Goal: Information Seeking & Learning: Learn about a topic

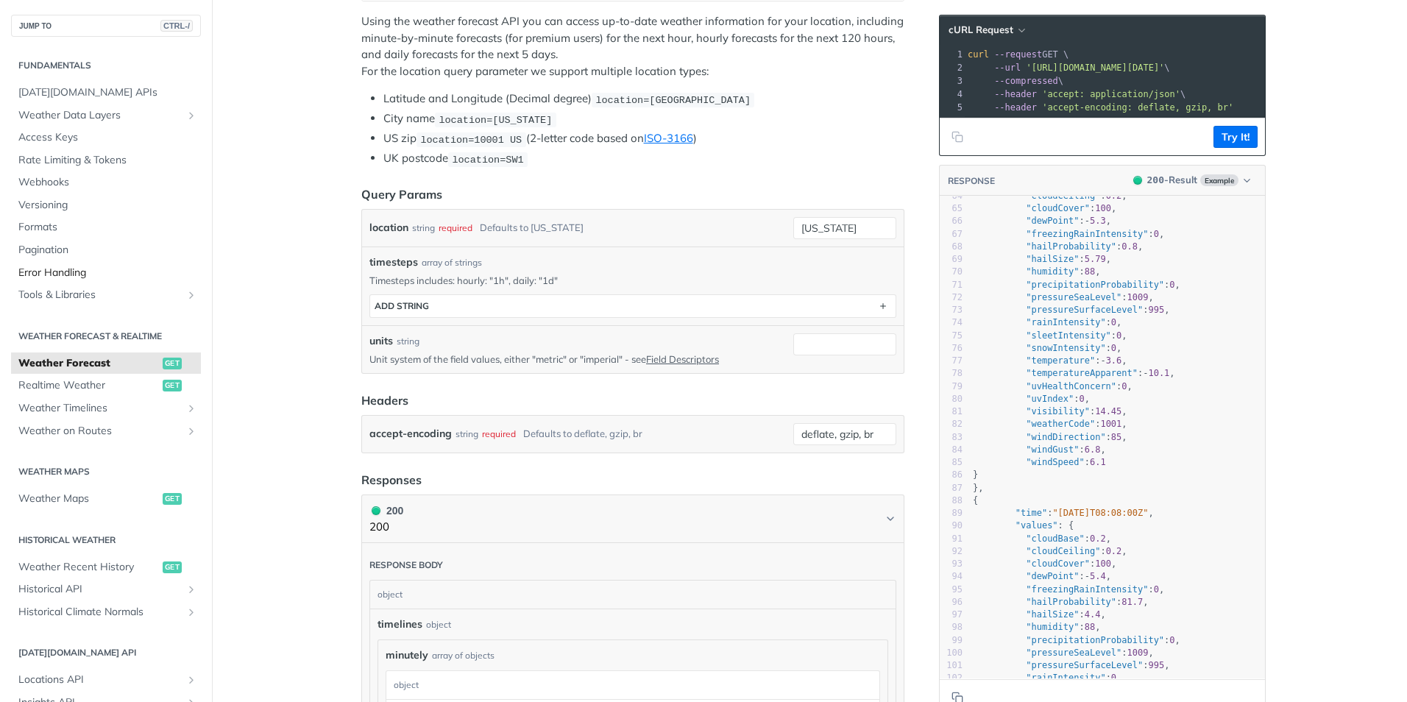
scroll to position [294, 0]
click at [71, 93] on span "[DATE][DOMAIN_NAME] APIs" at bounding box center [107, 92] width 179 height 15
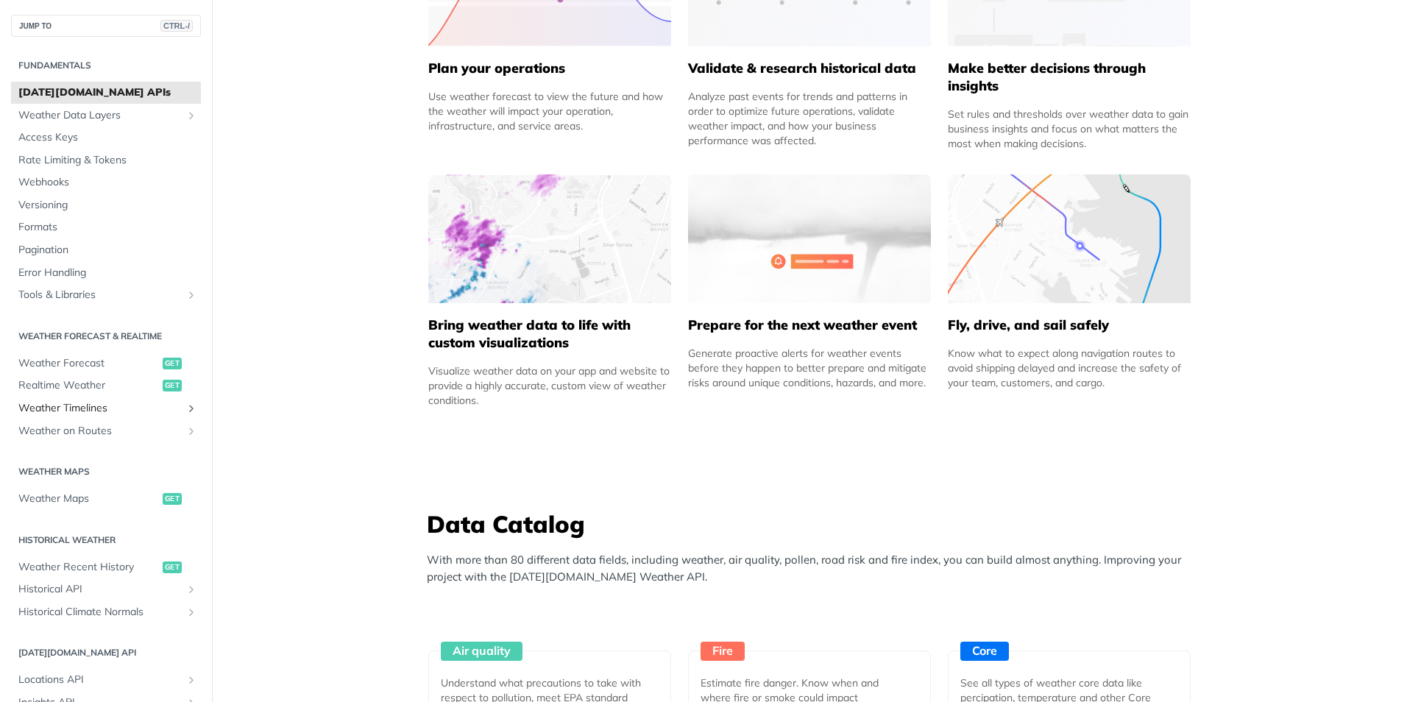
scroll to position [221, 0]
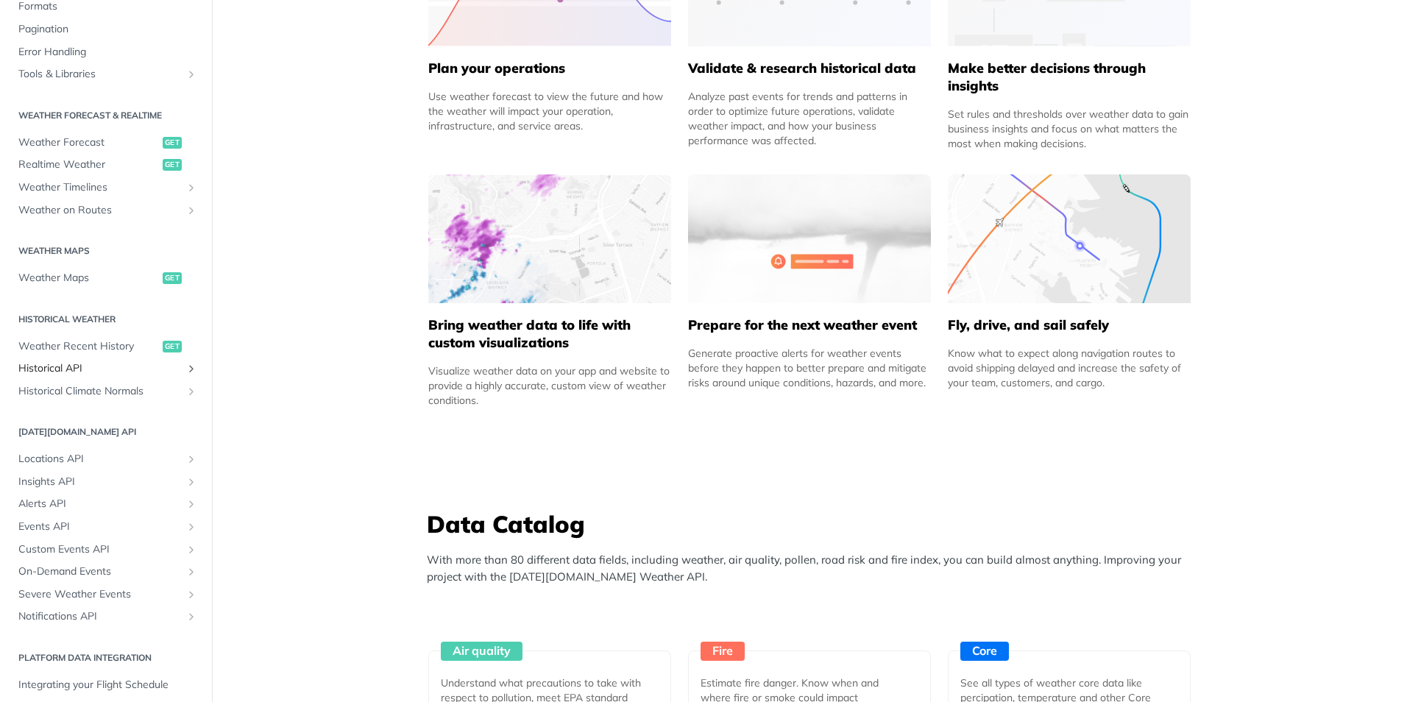
click at [61, 367] on span "Historical API" at bounding box center [99, 368] width 163 height 15
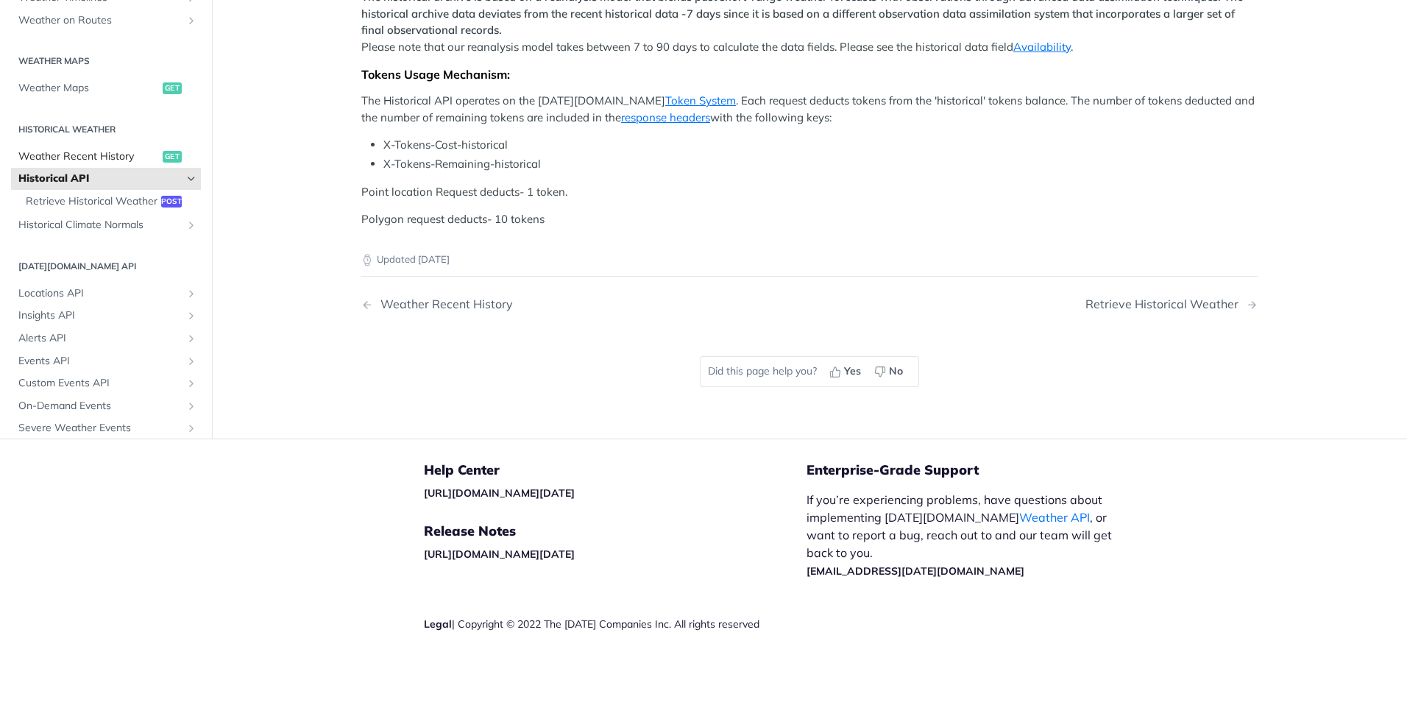
click at [68, 150] on span "Weather Recent History" at bounding box center [88, 156] width 141 height 15
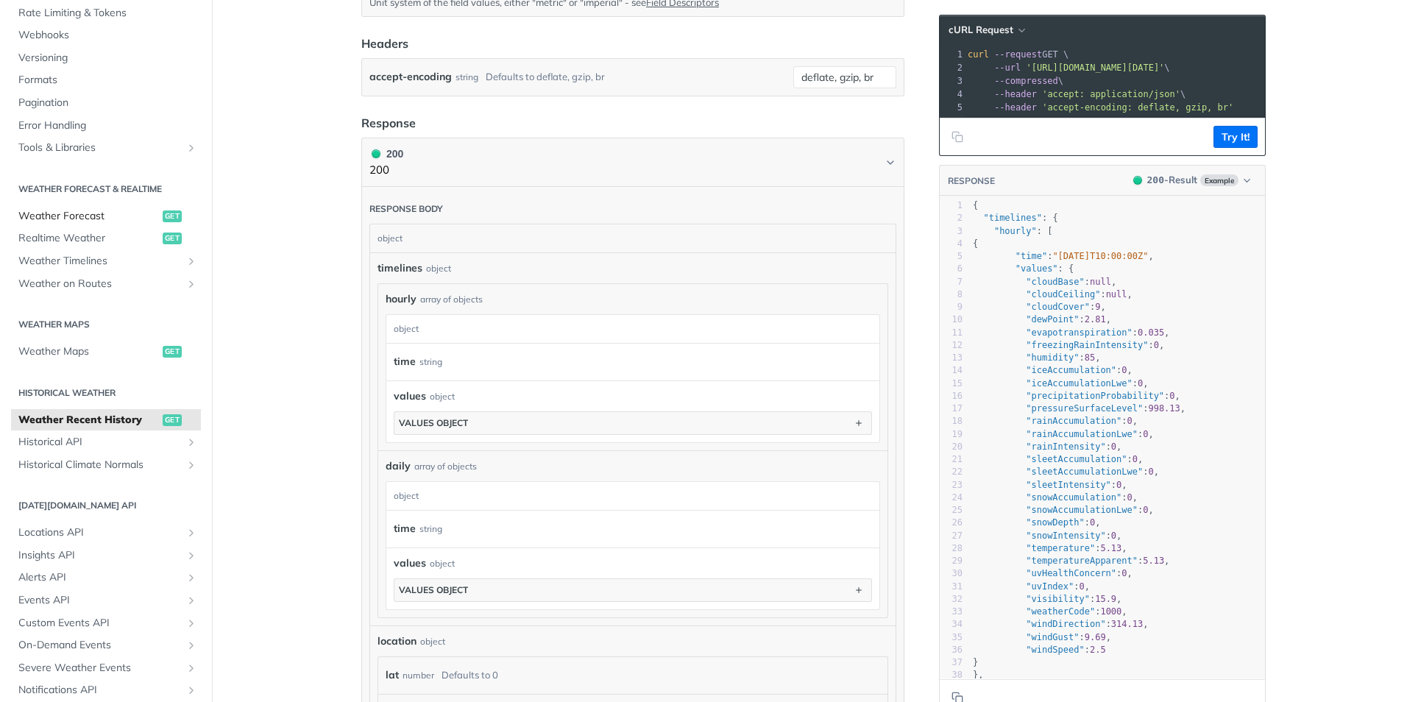
click at [62, 217] on span "Weather Forecast" at bounding box center [88, 216] width 141 height 15
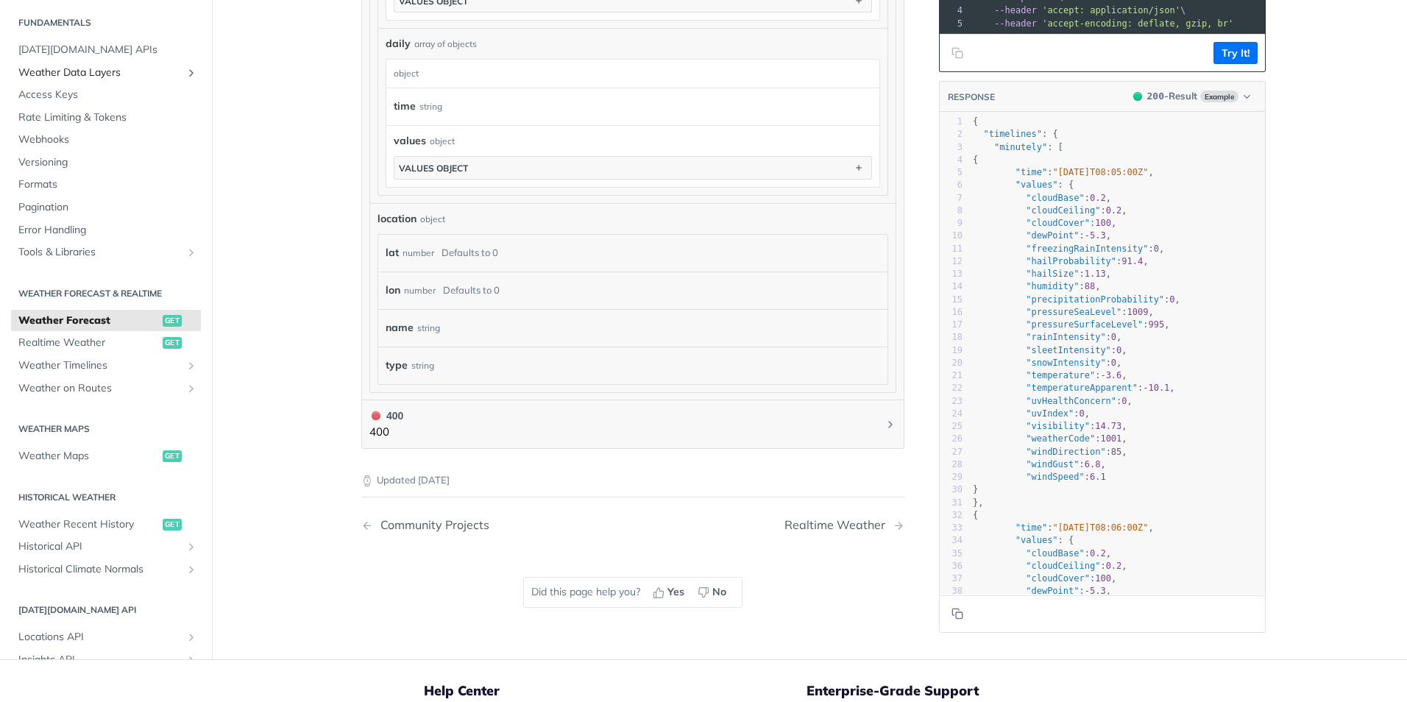
click at [185, 74] on icon "Show subpages for Weather Data Layers" at bounding box center [191, 72] width 12 height 12
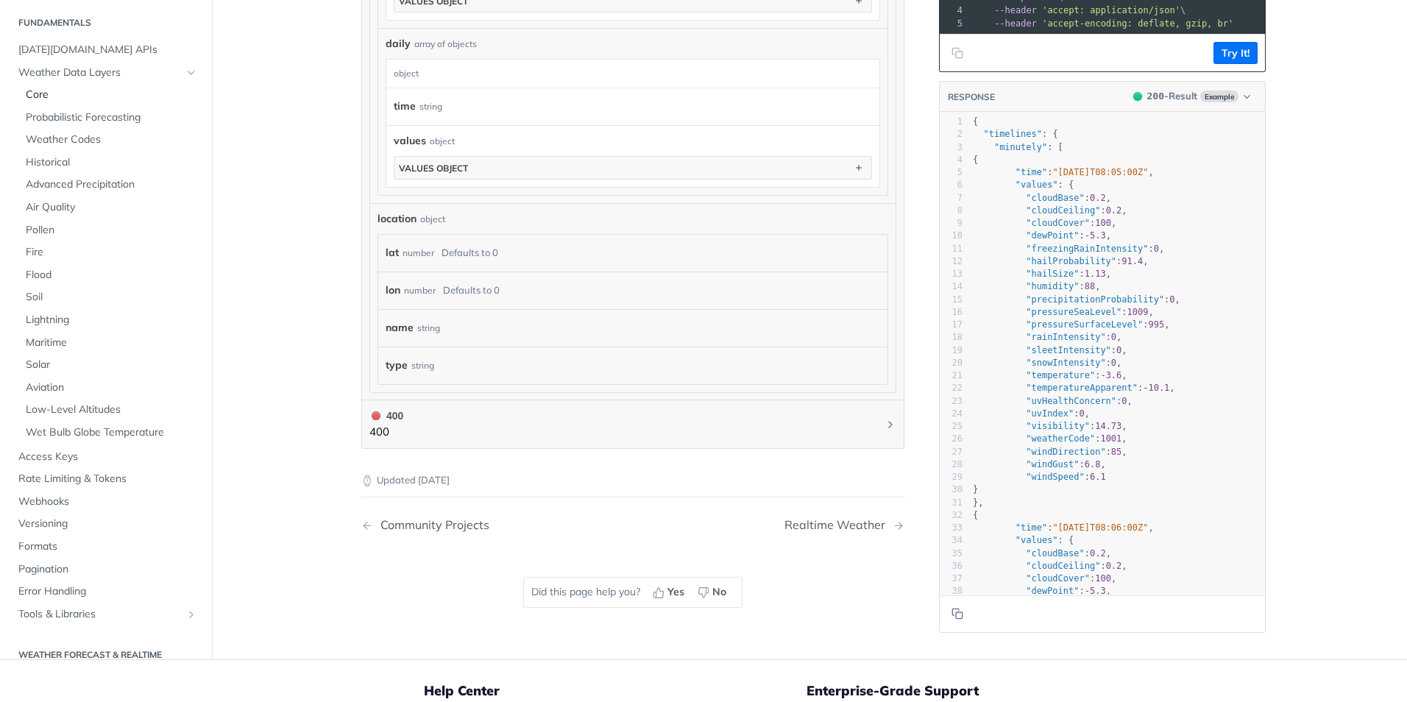
click at [38, 88] on span "Core" at bounding box center [111, 95] width 171 height 15
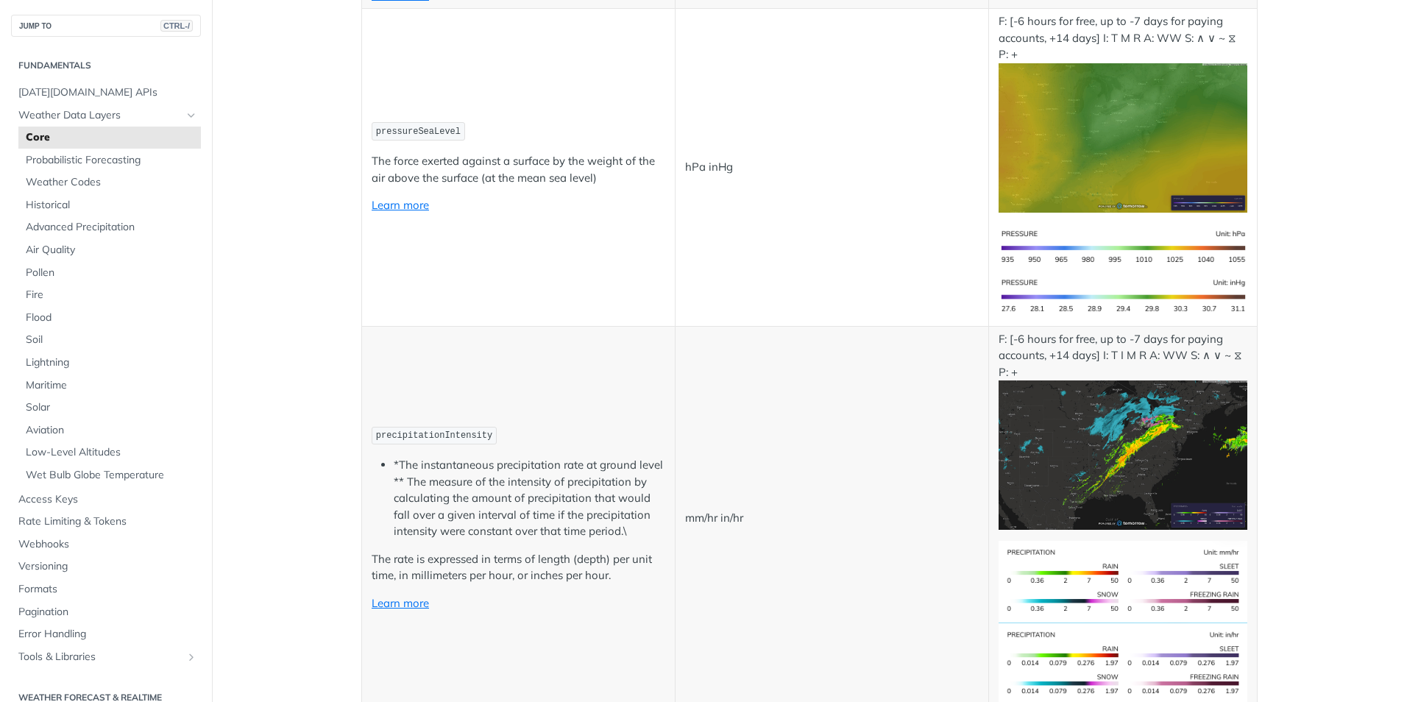
scroll to position [1227, 0]
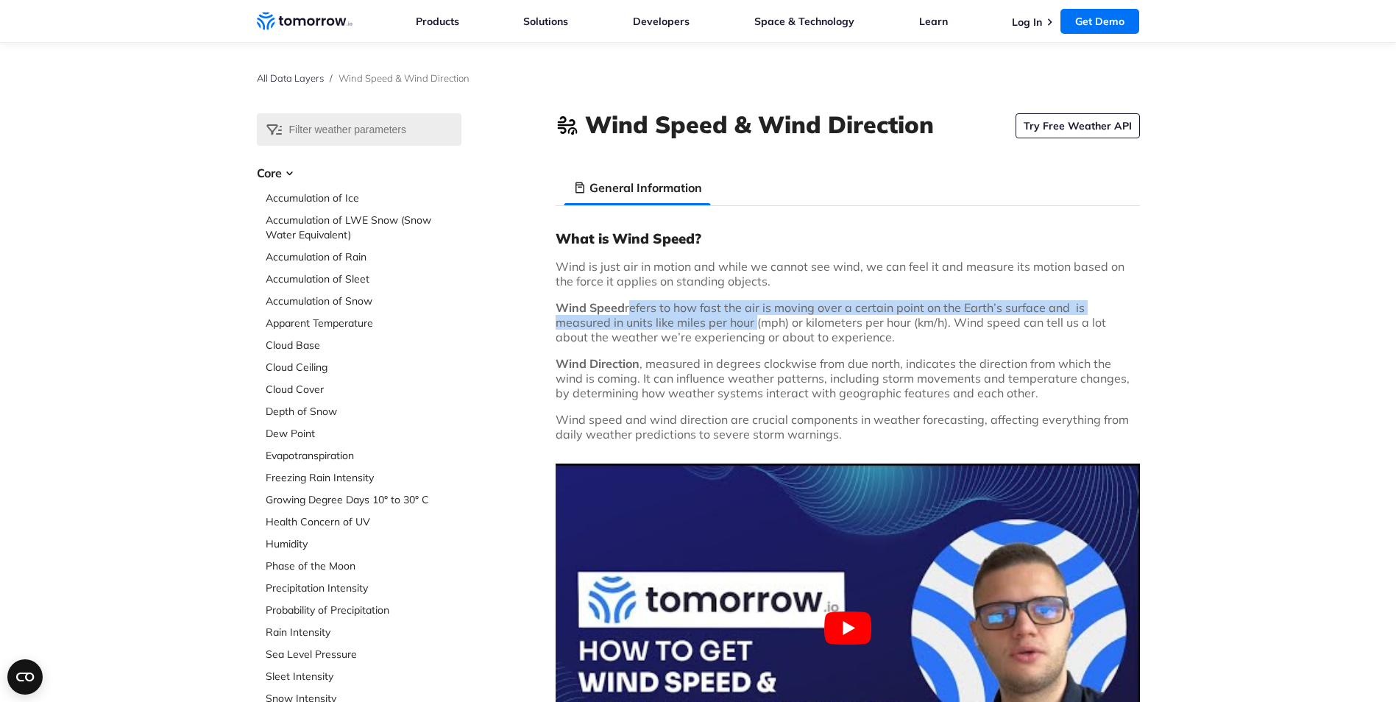
drag, startPoint x: 671, startPoint y: 308, endPoint x: 753, endPoint y: 320, distance: 82.7
click at [754, 323] on p "Wind Speed refers to how fast the air is moving over a certain point on the Ear…" at bounding box center [848, 322] width 584 height 44
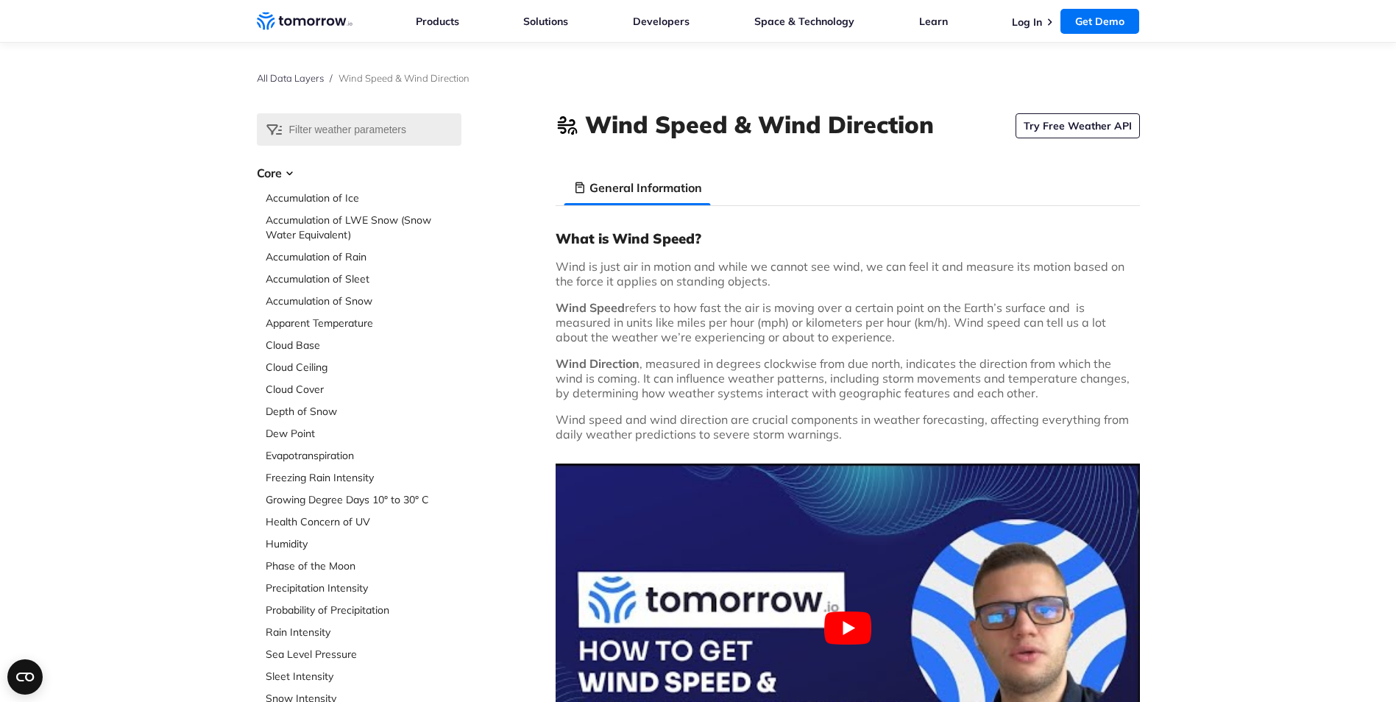
drag, startPoint x: 753, startPoint y: 320, endPoint x: 753, endPoint y: 270, distance: 50.1
click at [753, 270] on p "Wind is just air in motion and while we cannot see wind, we can feel it and mea…" at bounding box center [848, 273] width 584 height 29
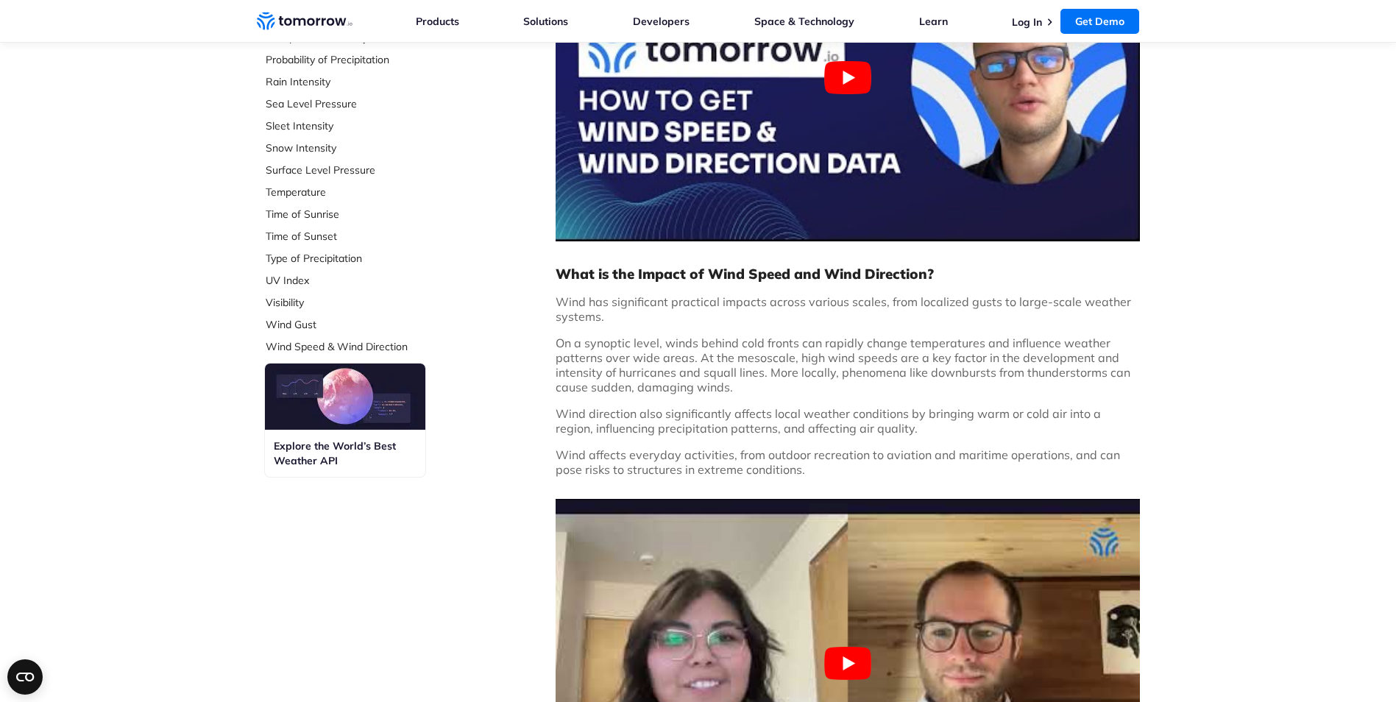
scroll to position [589, 0]
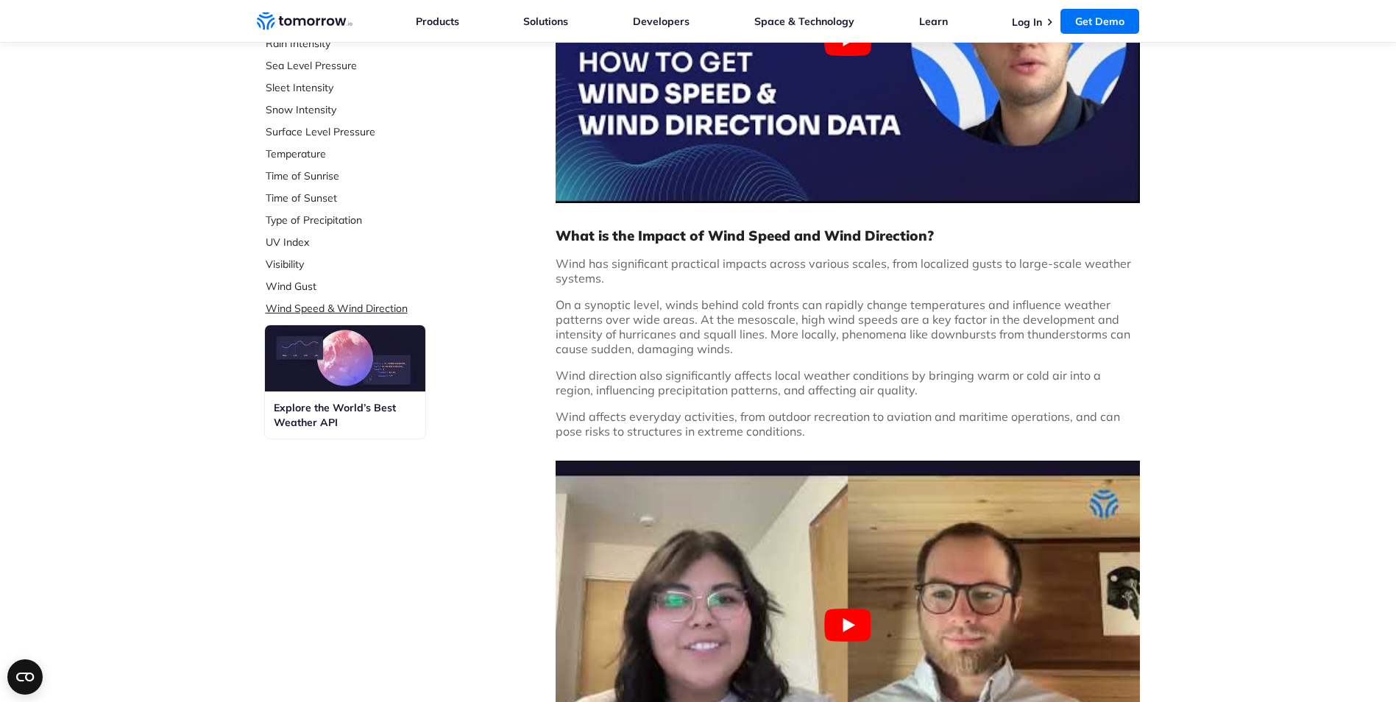
click at [292, 308] on link "Wind Speed & Wind Direction" at bounding box center [364, 308] width 196 height 15
